Goal: Find contact information: Find contact information

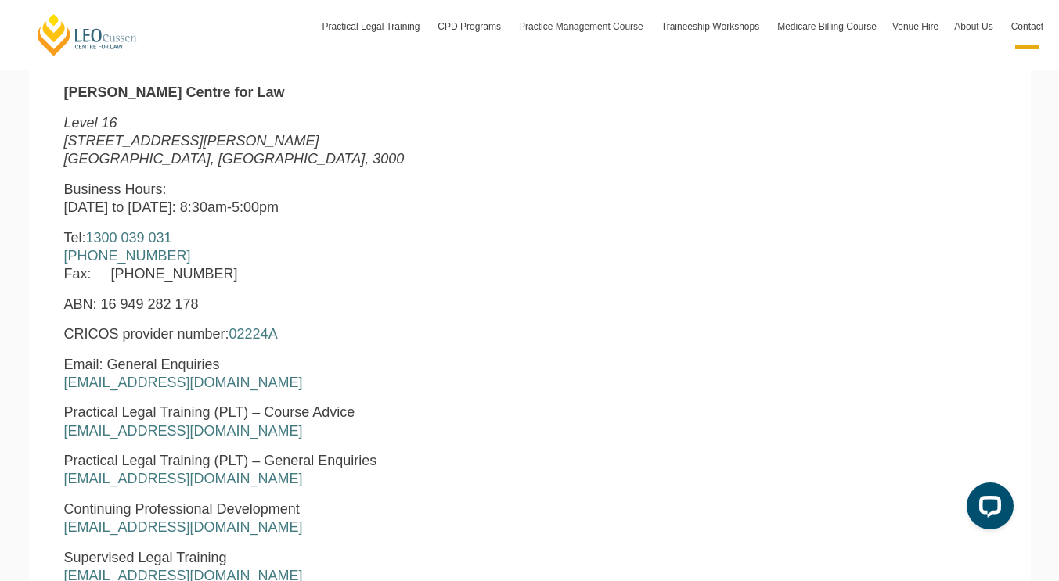
scroll to position [595, 0]
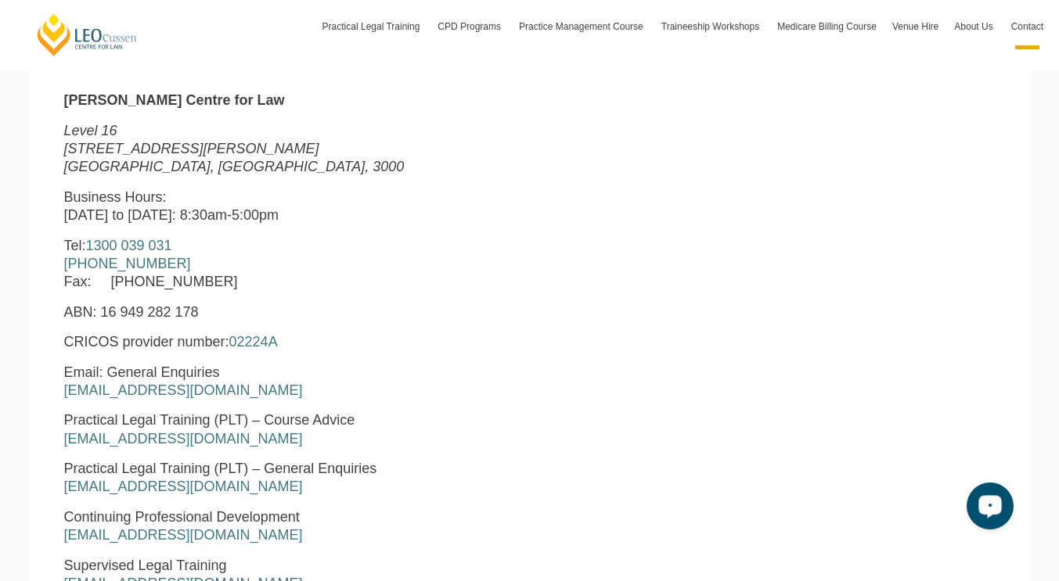
click at [984, 495] on div "Open LiveChat chat widget" at bounding box center [990, 505] width 27 height 27
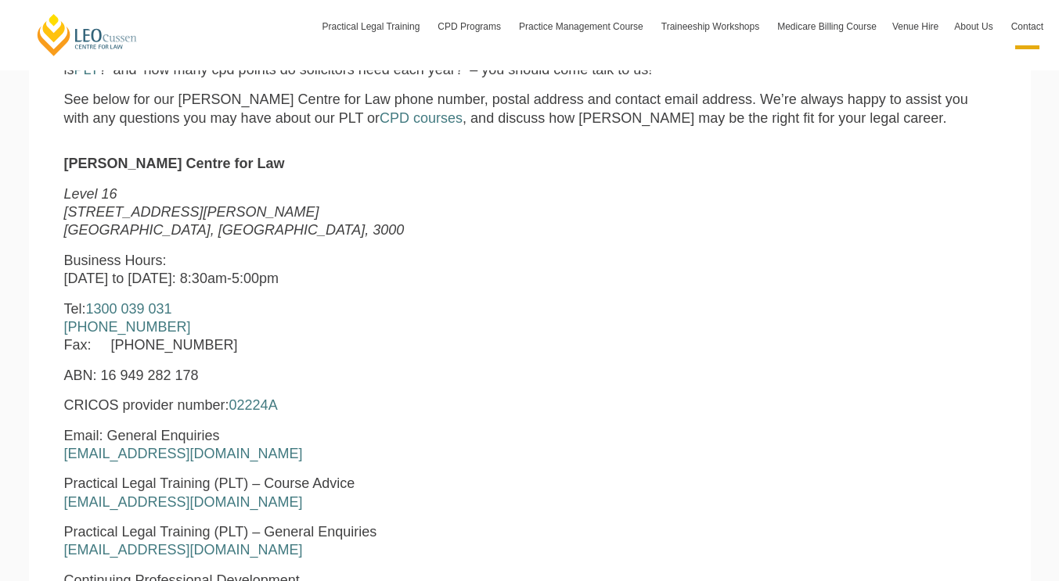
scroll to position [548, 0]
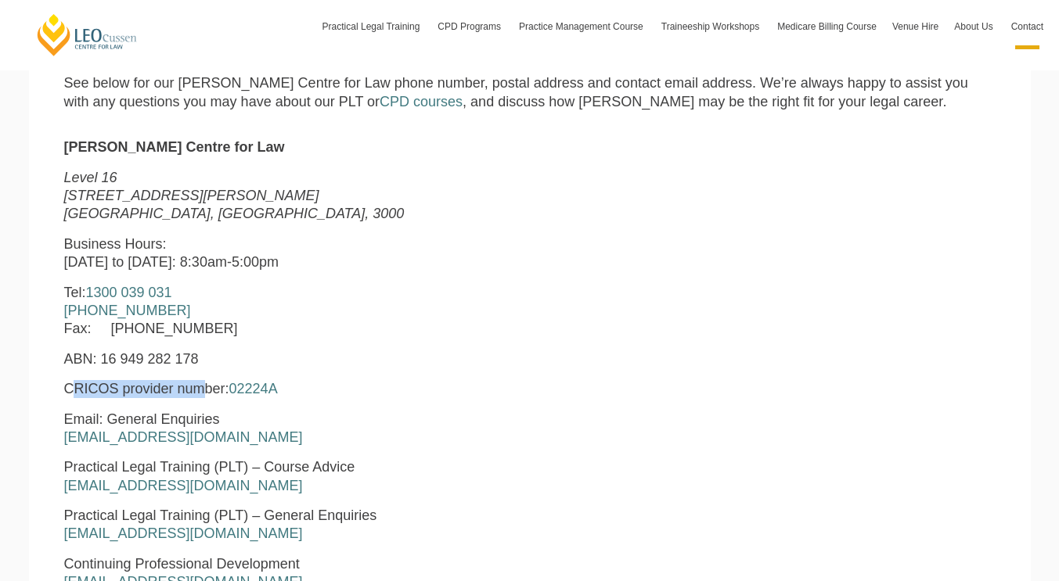
drag, startPoint x: 69, startPoint y: 392, endPoint x: 207, endPoint y: 387, distance: 138.6
click at [207, 387] on p "CRICOS provider number: 02224A" at bounding box center [331, 389] width 534 height 18
click at [144, 385] on p "CRICOS provider number: 02224A" at bounding box center [331, 389] width 534 height 18
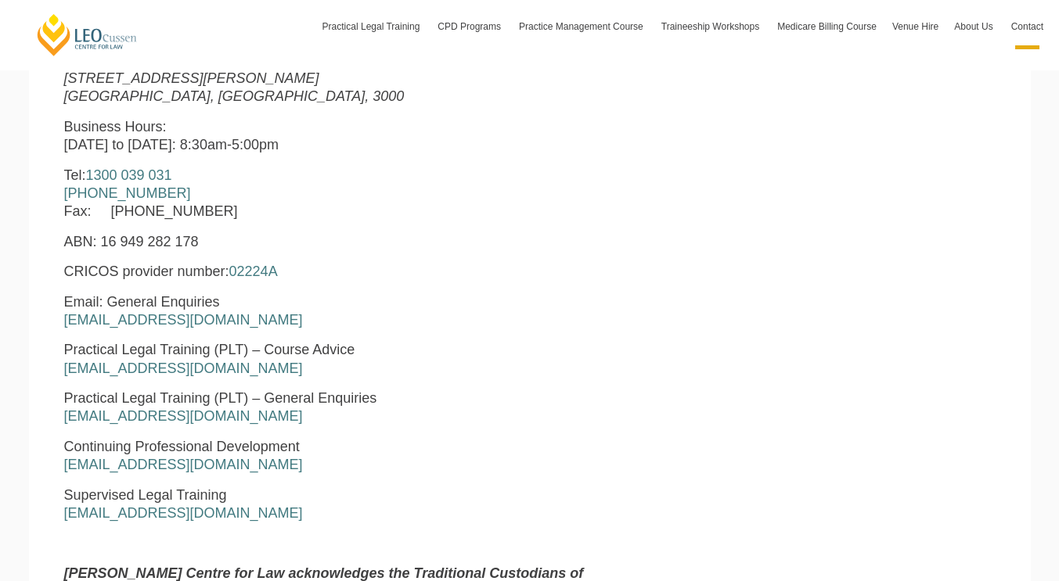
scroll to position [671, 0]
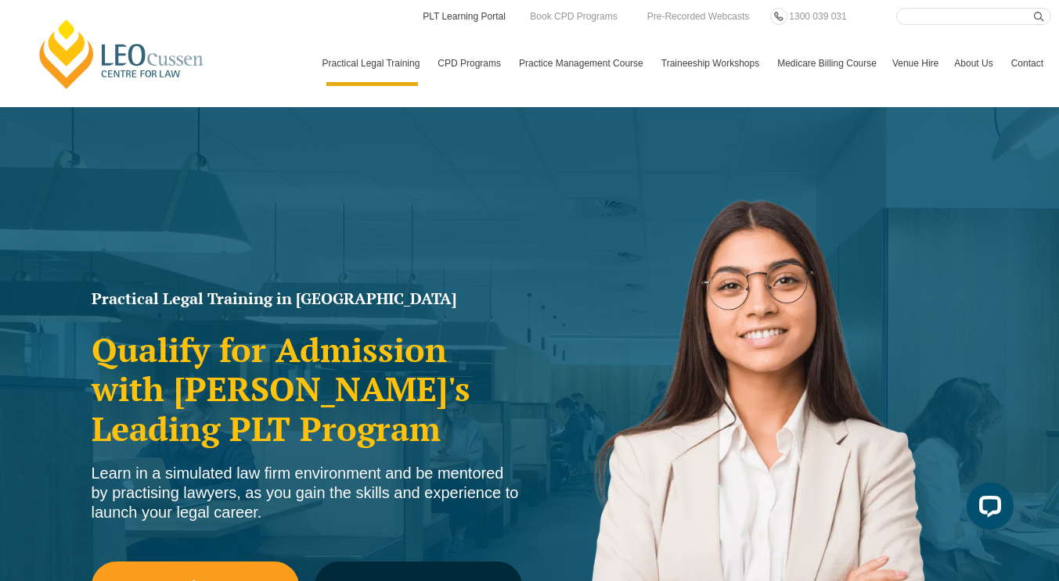
click at [487, 19] on link "PLT Learning Portal" at bounding box center [464, 16] width 86 height 17
